Goal: Task Accomplishment & Management: Manage account settings

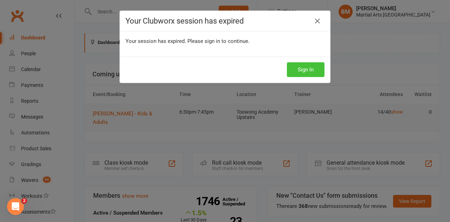
click at [297, 68] on button "Sign In" at bounding box center [306, 69] width 38 height 15
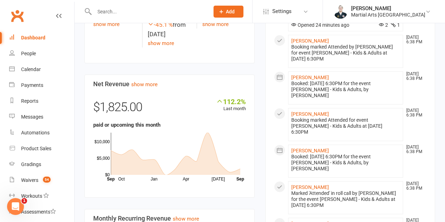
scroll to position [246, 0]
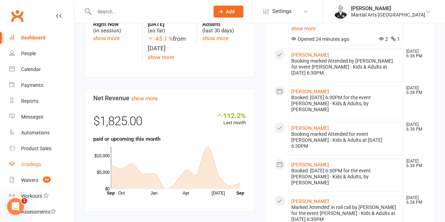
click at [40, 169] on link "Gradings" at bounding box center [41, 165] width 65 height 16
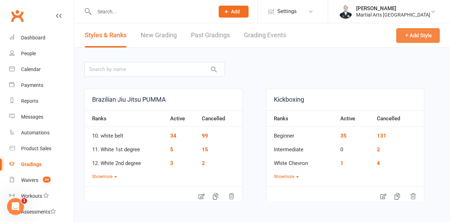
click at [410, 36] on button "Add Style" at bounding box center [419, 35] width 44 height 15
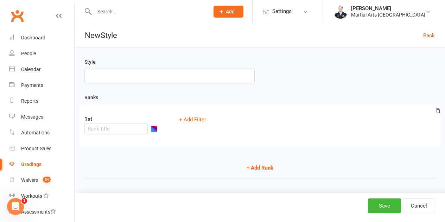
click at [428, 40] on div "Back" at bounding box center [429, 35] width 12 height 24
click at [431, 36] on link "Back" at bounding box center [429, 35] width 12 height 8
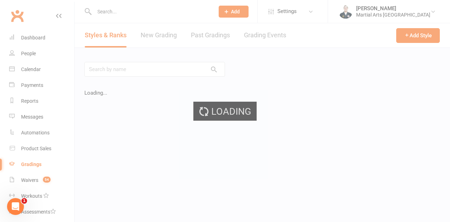
click at [138, 32] on div "Loading" at bounding box center [225, 111] width 450 height 222
click at [166, 38] on div "Loading" at bounding box center [225, 111] width 450 height 222
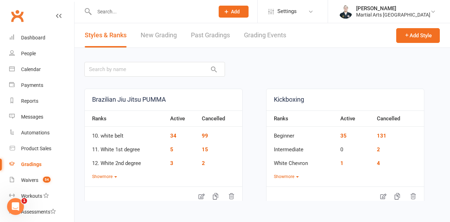
click at [160, 37] on link "New Grading" at bounding box center [159, 35] width 36 height 24
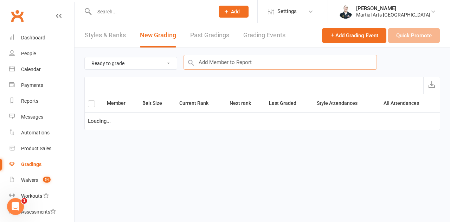
click at [255, 64] on input "text" at bounding box center [281, 62] width 194 height 15
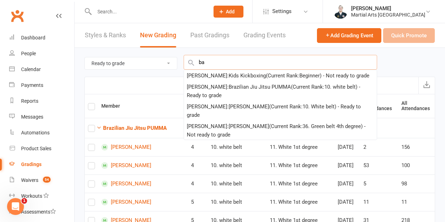
type input "b"
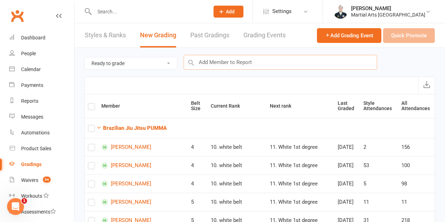
click at [258, 55] on input "text" at bounding box center [281, 62] width 194 height 15
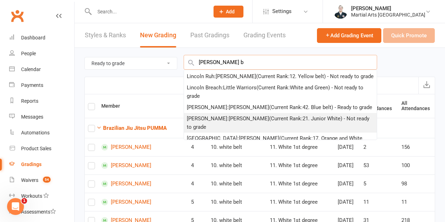
scroll to position [35, 0]
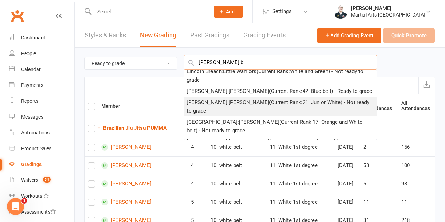
type input "[PERSON_NAME] b"
click at [241, 115] on div "Lincoln Bayley : Kyushin Ryu Jujitsu (Current Rank: 21. Junior White ) - Not re…" at bounding box center [280, 106] width 187 height 17
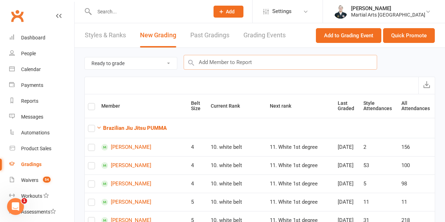
click at [235, 59] on input "text" at bounding box center [281, 62] width 194 height 15
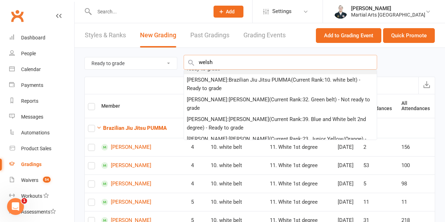
scroll to position [70, 0]
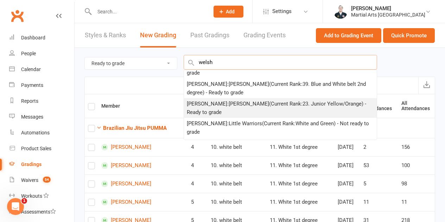
type input "welsh"
click at [228, 106] on div "Duncan Welsh : Kyushin Ryu Jujitsu (Current Rank: 23. Junior Yellow/Orange ) - …" at bounding box center [280, 108] width 187 height 17
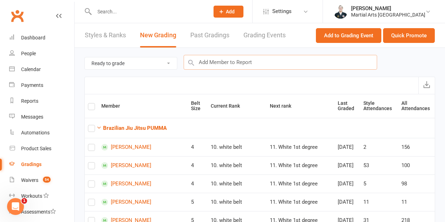
click at [231, 60] on input "text" at bounding box center [281, 62] width 194 height 15
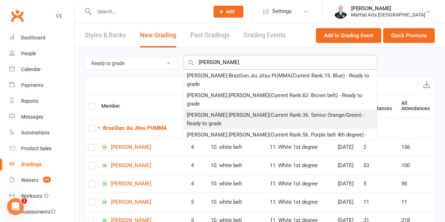
type input "bodnar"
click at [220, 111] on div "Dan Bodnar : Kyushin Ryu Jujitsu (Current Rank: 36. Senior Orange/Green ) - Rea…" at bounding box center [280, 119] width 187 height 17
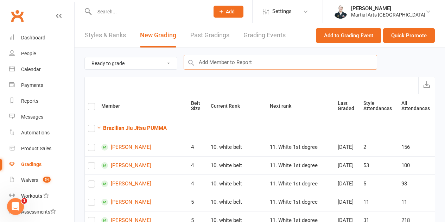
click at [220, 62] on input "text" at bounding box center [281, 62] width 194 height 15
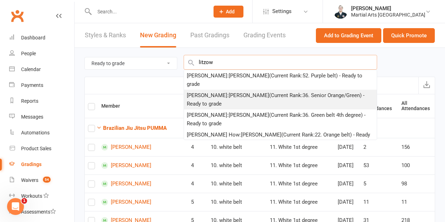
type input "litzow"
click at [218, 99] on div "Noah Litzow : Kyushin Ryu Jujitsu (Current Rank: 36. Senior Orange/Green ) - Re…" at bounding box center [280, 99] width 187 height 17
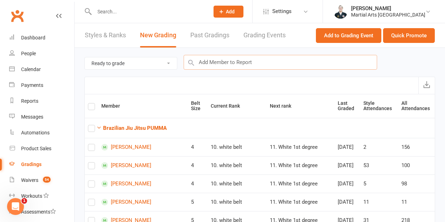
click at [220, 65] on input "text" at bounding box center [281, 62] width 194 height 15
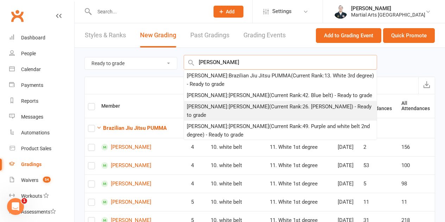
type input "lanning"
click at [217, 108] on div "Blair Lanning : Kyushin Ryu Jujitsu (Current Rank: 26. Junior Green ) - Ready t…" at bounding box center [280, 110] width 187 height 17
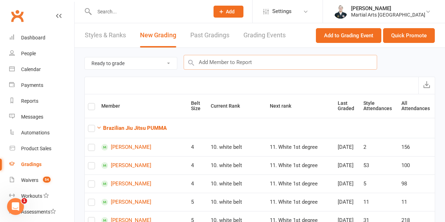
click at [219, 65] on input "text" at bounding box center [281, 62] width 194 height 15
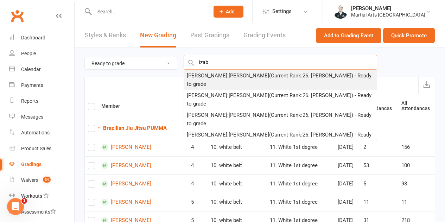
type input "izab"
click at [222, 77] on div "Izabella Lucas : Kyushin Ryu Jujitsu (Current Rank: 26. Junior Green ) - Ready …" at bounding box center [280, 79] width 187 height 17
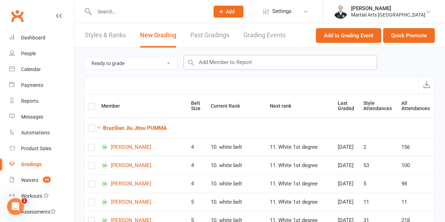
click at [236, 63] on input "text" at bounding box center [281, 62] width 194 height 15
click at [425, 39] on button "Quick Promote" at bounding box center [409, 35] width 52 height 15
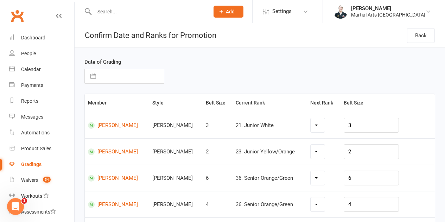
scroll to position [35, 0]
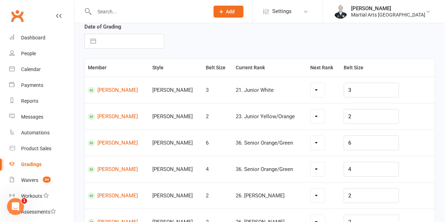
click at [325, 92] on select at bounding box center [318, 90] width 15 height 14
select select "33148"
select select "33150"
select select "33162"
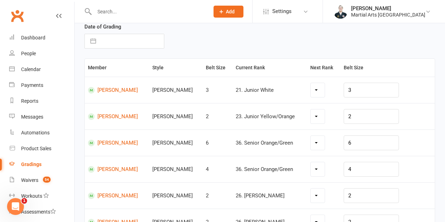
select select "33153"
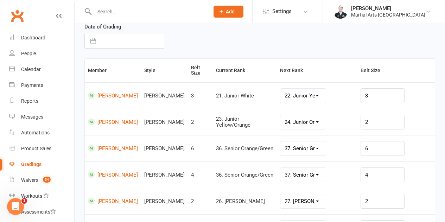
click at [283, 89] on select "22. Junior Yellow 23. Junior Yellow/Orange 24. Junior Orange 25. Junior Orange/…" at bounding box center [302, 96] width 45 height 14
click at [313, 121] on select "24. Junior Orange 25. Junior Orange/Green 26. Junior Green 27. Junior Green/Blu…" at bounding box center [302, 122] width 45 height 14
click at [333, 128] on td "24. Junior Orange 25. Junior Orange/Green 26. Junior Green 27. Junior Green/Blu…" at bounding box center [317, 122] width 81 height 26
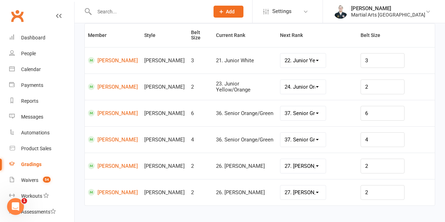
click at [315, 159] on select "27. Junior Green/Blue 28. Junior Blue 29. Junior Blue/Brown 30. Junior Brown 31…" at bounding box center [302, 166] width 45 height 14
click at [349, 166] on div "27. Junior Green/Blue 28. Junior Blue 29. Junior Blue/Brown 30. Junior Brown 31…" at bounding box center [317, 166] width 85 height 15
click at [315, 185] on select "27. Junior Green/Blue 28. Junior Blue 29. Junior Blue/Brown 30. Junior Brown 31…" at bounding box center [302, 192] width 45 height 14
click at [346, 188] on div "27. Junior Green/Blue 28. Junior Blue 29. Junior Blue/Brown 30. Junior Brown 31…" at bounding box center [317, 192] width 85 height 15
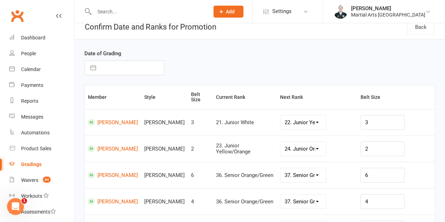
scroll to position [6, 0]
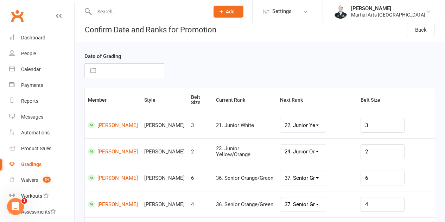
click at [129, 70] on input "text" at bounding box center [132, 71] width 64 height 14
select select "7"
select select "2025"
select select "8"
select select "2025"
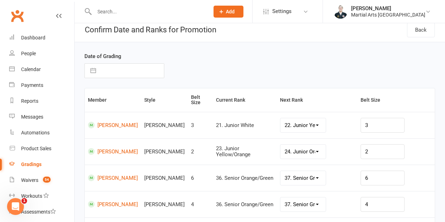
select select "9"
select select "2025"
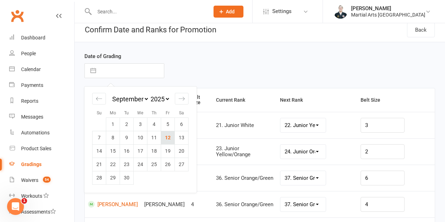
click at [173, 137] on td "12" at bounding box center [168, 137] width 14 height 13
type input "[DATE]"
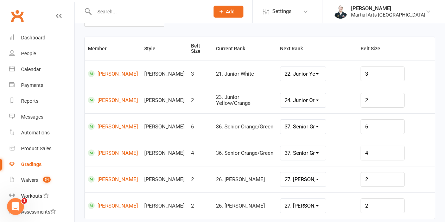
scroll to position [111, 0]
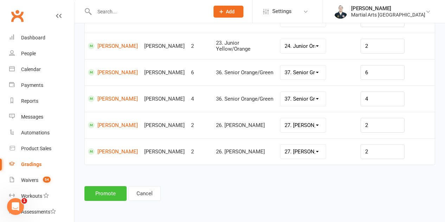
click at [112, 191] on button "Promote" at bounding box center [105, 193] width 42 height 15
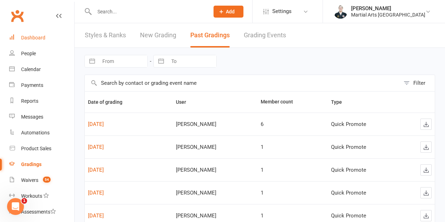
click at [42, 40] on div "Dashboard" at bounding box center [33, 38] width 24 height 6
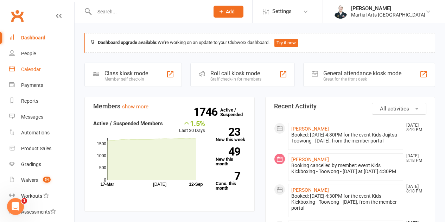
click at [36, 69] on div "Calendar" at bounding box center [31, 69] width 20 height 6
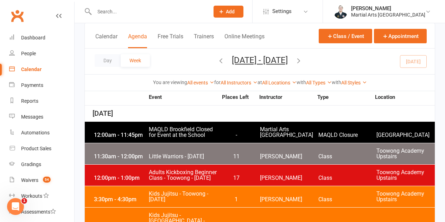
scroll to position [106, 0]
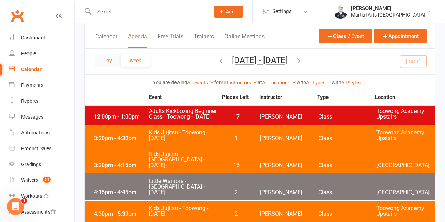
click at [104, 61] on button "Day" at bounding box center [108, 60] width 26 height 13
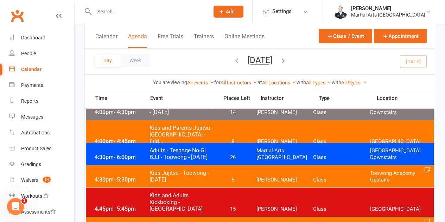
scroll to position [176, 0]
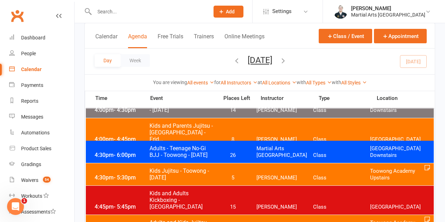
click at [172, 158] on span "Adults - Teenage No-Gi BJJ - Toowong - Friday" at bounding box center [181, 151] width 65 height 13
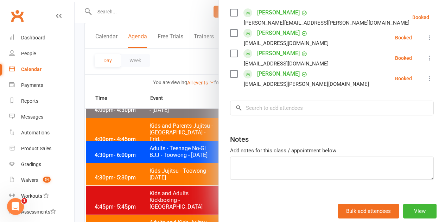
scroll to position [69, 0]
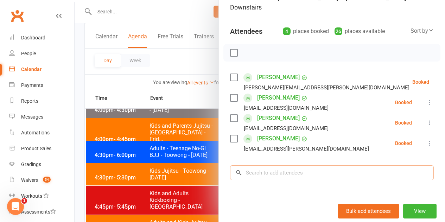
click at [323, 168] on input "search" at bounding box center [332, 172] width 204 height 15
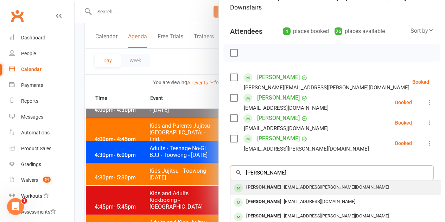
type input "hiley"
click at [284, 184] on span "ben.hiley@gmail.com" at bounding box center [336, 186] width 105 height 5
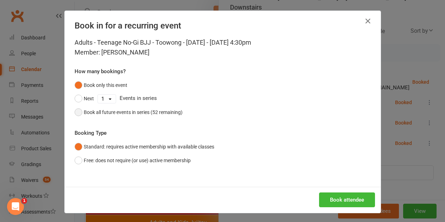
click at [124, 110] on div "Book all future events in series (52 remaining)" at bounding box center [133, 112] width 99 height 8
click at [355, 202] on button "Book attendee" at bounding box center [347, 199] width 56 height 15
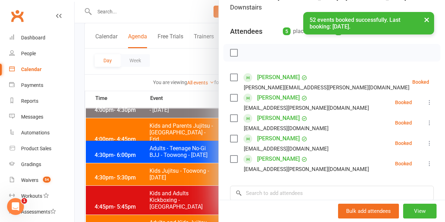
click at [301, 168] on div "Class kiosk mode Roll call 4:30 PM - 6:00 PM, Friday, September, 12, 2025 with …" at bounding box center [332, 130] width 226 height 339
click at [298, 186] on input "search" at bounding box center [332, 193] width 204 height 15
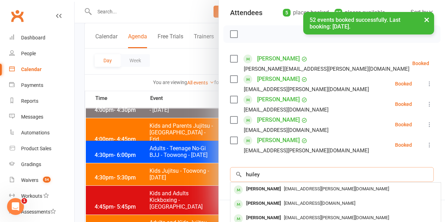
scroll to position [104, 0]
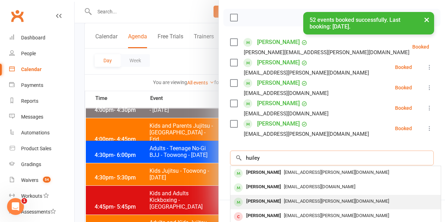
type input "huiley"
click at [260, 195] on div "Christian Hiley christian.hiley@gmail.com" at bounding box center [335, 202] width 210 height 14
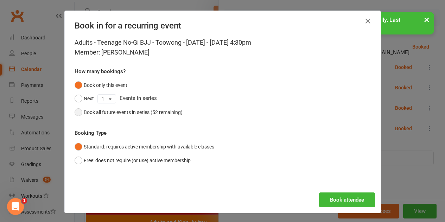
click at [149, 114] on div "Book all future events in series (52 remaining)" at bounding box center [133, 112] width 99 height 8
click at [360, 202] on button "Book attendee" at bounding box center [347, 199] width 56 height 15
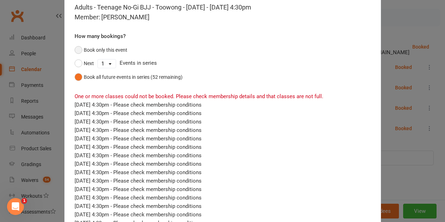
click at [106, 51] on button "Book only this event" at bounding box center [101, 49] width 53 height 13
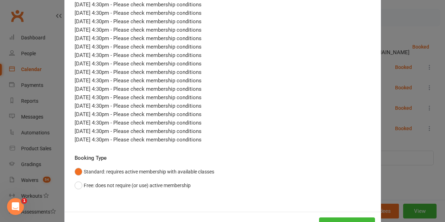
scroll to position [407, 0]
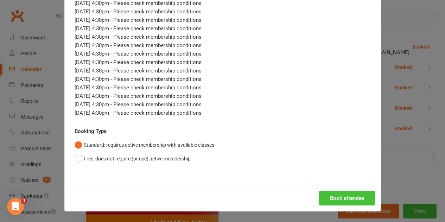
click at [338, 194] on button "Book attendee" at bounding box center [347, 198] width 56 height 15
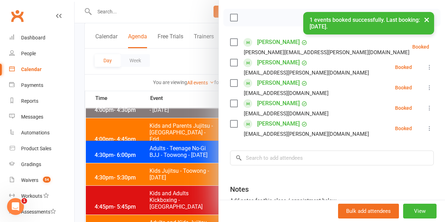
click at [315, 153] on div "Class kiosk mode Roll call 4:30 PM - 6:00 PM, Friday, September, 12, 2025 with …" at bounding box center [332, 95] width 226 height 339
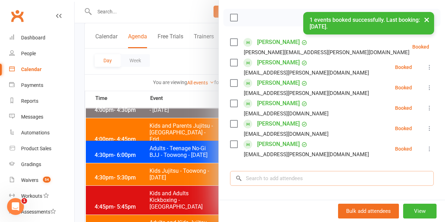
click at [299, 171] on input "search" at bounding box center [332, 178] width 204 height 15
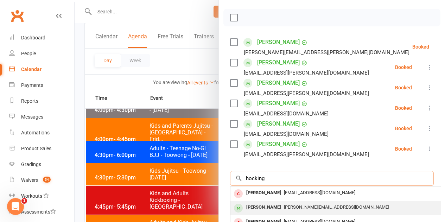
type input "hocking"
click at [278, 201] on div "Sam Hocking samuel.j.hocking23@gmail.com" at bounding box center [335, 208] width 210 height 14
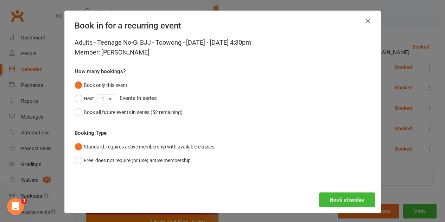
click at [163, 120] on div "Adults - Teenage No-Gi BJJ - Toowong - Friday - Sep 12, 2025 4:30pm Member: Sam…" at bounding box center [223, 112] width 316 height 149
click at [162, 115] on div "Book all future events in series (52 remaining)" at bounding box center [133, 112] width 99 height 8
click at [325, 200] on button "Book attendee" at bounding box center [347, 199] width 56 height 15
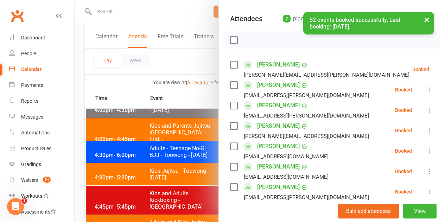
scroll to position [69, 0]
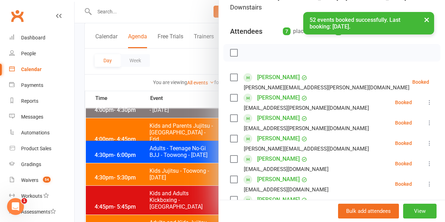
click at [443, 78] on icon at bounding box center [446, 81] width 7 height 7
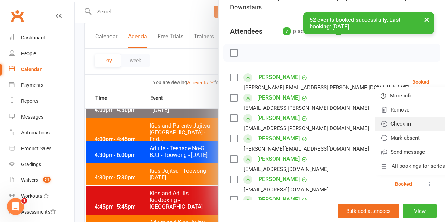
click at [391, 120] on link "Check in" at bounding box center [413, 124] width 76 height 14
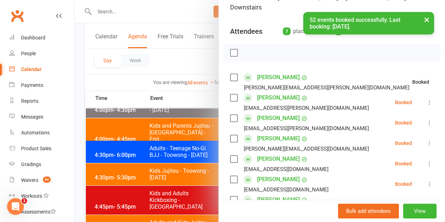
click at [426, 99] on icon at bounding box center [429, 102] width 7 height 7
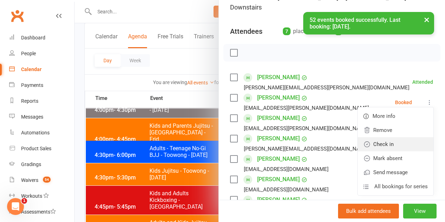
click at [392, 137] on link "Check in" at bounding box center [396, 144] width 76 height 14
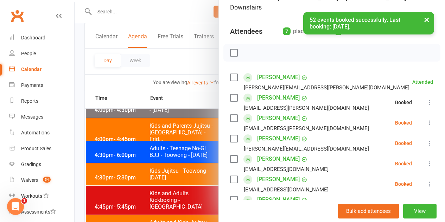
click at [426, 119] on icon at bounding box center [429, 122] width 7 height 7
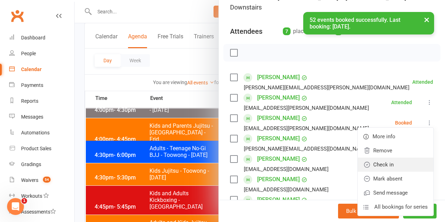
click at [394, 158] on link "Check in" at bounding box center [396, 165] width 76 height 14
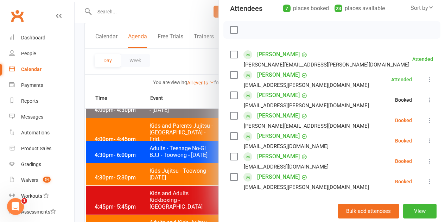
scroll to position [104, 0]
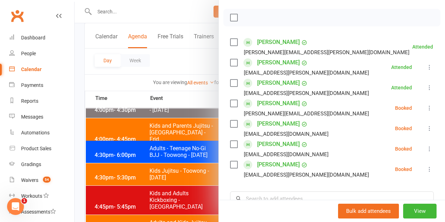
click at [426, 104] on icon at bounding box center [429, 107] width 7 height 7
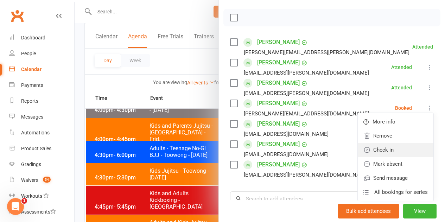
click at [390, 143] on link "Check in" at bounding box center [396, 150] width 76 height 14
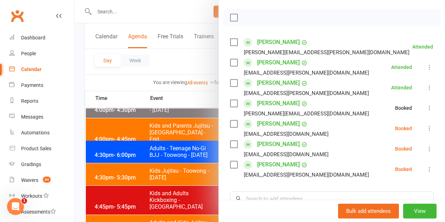
click at [426, 125] on icon at bounding box center [429, 128] width 7 height 7
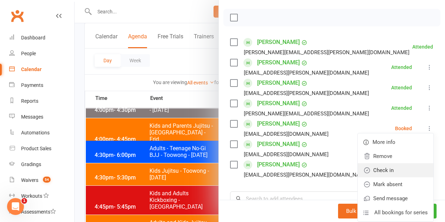
click at [386, 163] on link "Check in" at bounding box center [396, 170] width 76 height 14
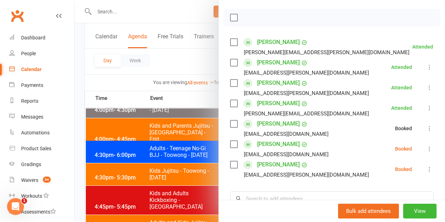
click at [426, 145] on icon at bounding box center [429, 148] width 7 height 7
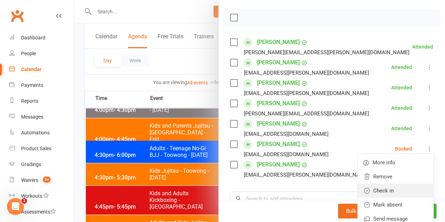
click at [390, 184] on link "Check in" at bounding box center [396, 191] width 76 height 14
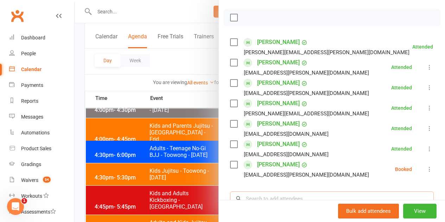
click at [310, 191] on input "search" at bounding box center [332, 198] width 204 height 15
click at [423, 159] on div "Class kiosk mode Roll call 4:30 PM - 6:00 PM, Friday, September, 12, 2025 with …" at bounding box center [332, 116] width 226 height 380
click at [426, 166] on icon at bounding box center [429, 169] width 7 height 7
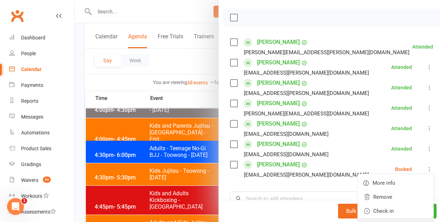
click at [373, 218] on link "Mark absent" at bounding box center [396, 225] width 76 height 14
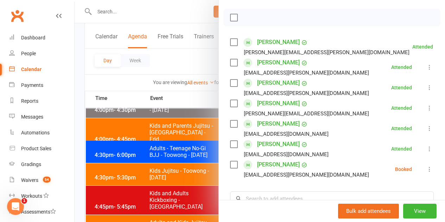
click at [177, 139] on div at bounding box center [260, 111] width 370 height 222
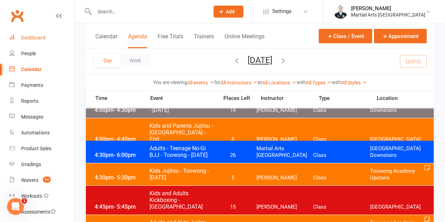
click at [14, 34] on link "Dashboard" at bounding box center [41, 38] width 65 height 16
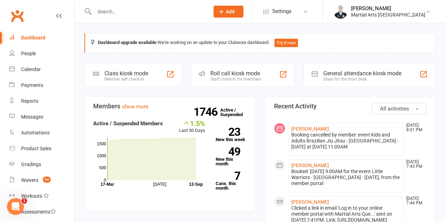
click at [128, 13] on input "text" at bounding box center [148, 12] width 112 height 10
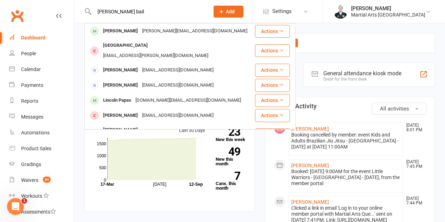
type input "[PERSON_NAME] bail"
click at [125, 33] on div "[PERSON_NAME]" at bounding box center [120, 31] width 39 height 10
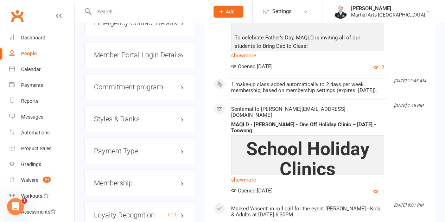
scroll to position [799, 0]
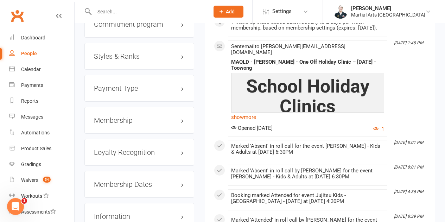
click at [130, 52] on h3 "Styles & Ranks" at bounding box center [139, 56] width 91 height 8
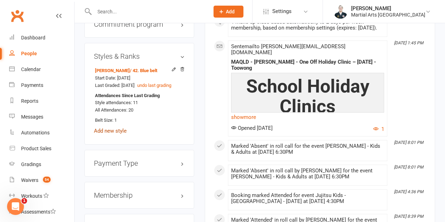
click at [121, 128] on link "Add new style" at bounding box center [110, 131] width 33 height 6
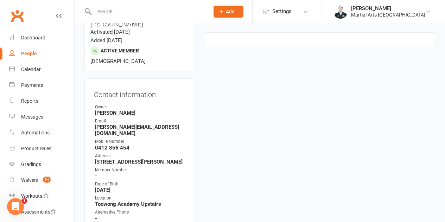
scroll to position [60, 0]
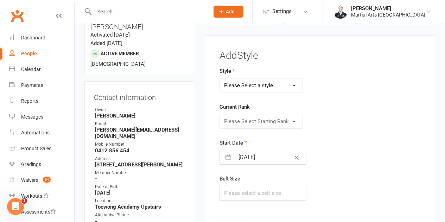
click at [242, 89] on select "Please Select a style Brazilian Jiu Jitsu PUMMA Kickboxing Kids Brazilian Jiu J…" at bounding box center [261, 85] width 83 height 14
select select "3012"
click at [220, 78] on select "Please Select a style Brazilian Jiu Jitsu PUMMA Kickboxing Kids Brazilian Jiu J…" at bounding box center [261, 85] width 83 height 14
click at [269, 123] on select "Please Select Starting Rank 10. Sub-Junior White 11. Sub-Junior Yellow 12. Sub-…" at bounding box center [261, 121] width 83 height 14
select select "37554"
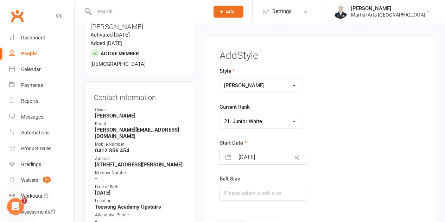
click at [220, 114] on select "Please Select Starting Rank 10. Sub-Junior White 11. Sub-Junior Yellow 12. Sub-…" at bounding box center [261, 121] width 83 height 14
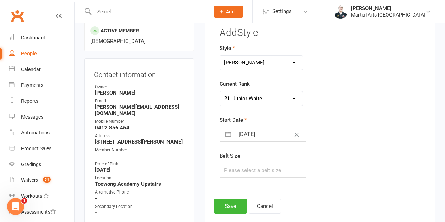
scroll to position [95, 0]
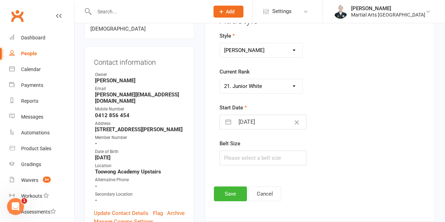
click at [264, 121] on input "[DATE]" at bounding box center [270, 122] width 71 height 14
select select "7"
select select "2025"
select select "8"
select select "2025"
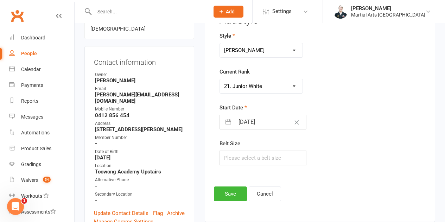
select select "9"
select select "2025"
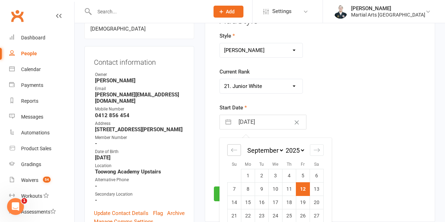
click at [237, 152] on icon "Move backward to switch to the previous month." at bounding box center [234, 150] width 7 height 7
select select "6"
select select "2025"
click at [237, 152] on icon "Move backward to switch to the previous month." at bounding box center [234, 150] width 7 height 7
select select "5"
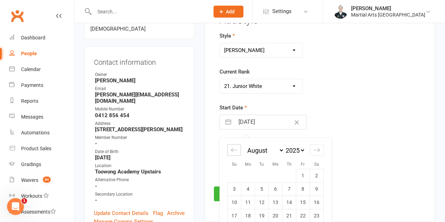
select select "2025"
click at [263, 172] on td "1" at bounding box center [262, 175] width 14 height 13
type input "[DATE]"
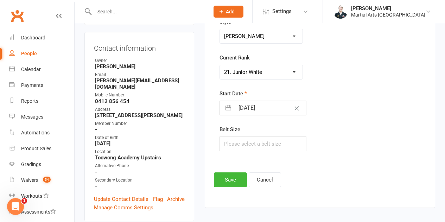
scroll to position [131, 0]
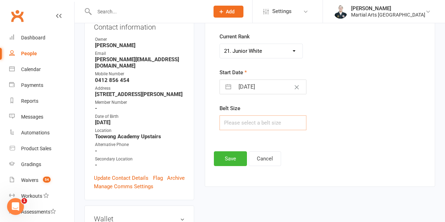
click at [261, 125] on input "text" at bounding box center [263, 122] width 87 height 15
type input "3"
click at [228, 162] on button "Save" at bounding box center [230, 158] width 33 height 15
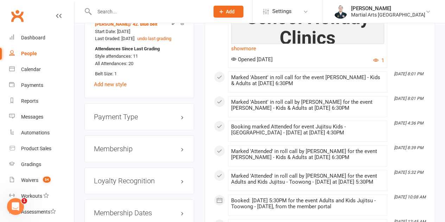
scroll to position [905, 0]
